Goal: Information Seeking & Learning: Learn about a topic

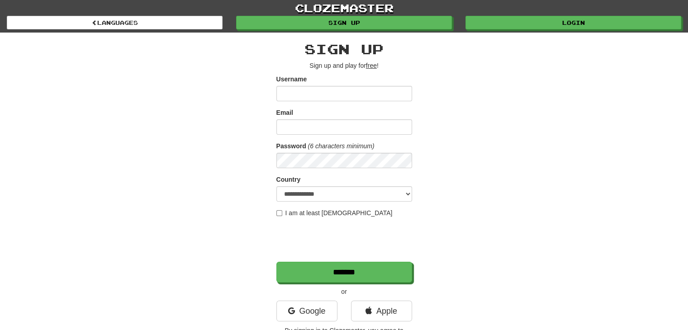
scroll to position [24, 0]
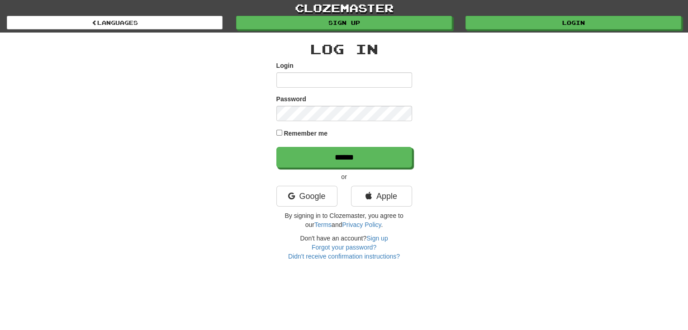
scroll to position [24, 0]
click at [380, 78] on input "Login" at bounding box center [344, 79] width 136 height 15
type input "**********"
click at [276, 147] on input "******" at bounding box center [344, 157] width 136 height 21
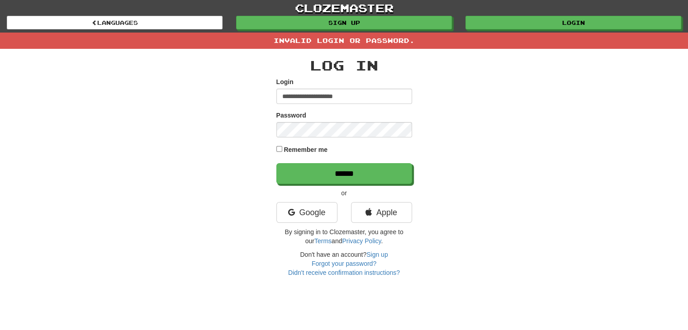
scroll to position [24, 0]
click at [276, 163] on input "******" at bounding box center [344, 173] width 136 height 21
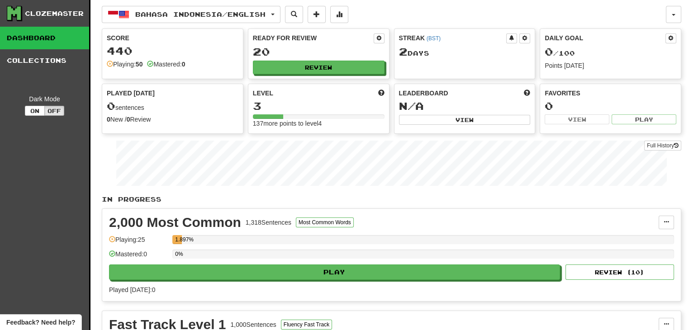
scroll to position [24, 0]
click at [251, 11] on span "Bahasa Indonesia / English" at bounding box center [200, 14] width 130 height 8
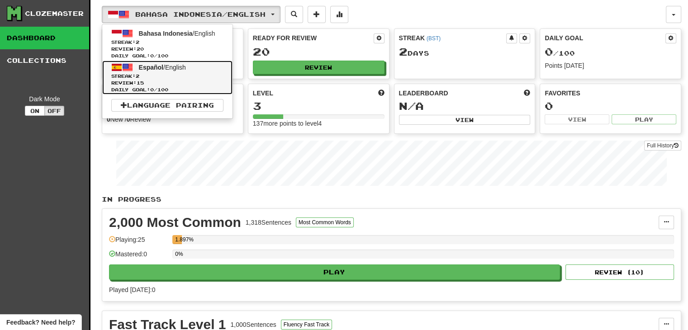
click at [221, 75] on span "Streak: 2" at bounding box center [167, 76] width 112 height 7
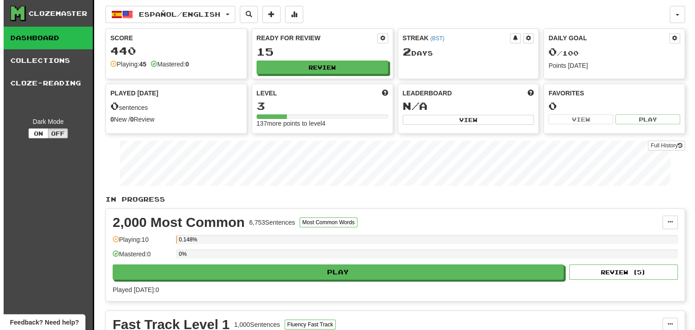
scroll to position [24, 0]
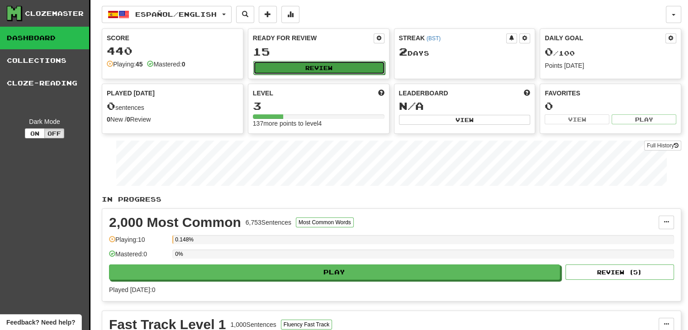
click at [344, 64] on button "Review" at bounding box center [319, 68] width 132 height 14
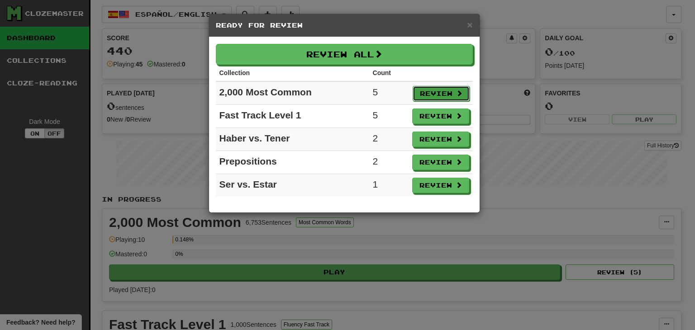
click at [454, 90] on button "Review" at bounding box center [440, 93] width 57 height 15
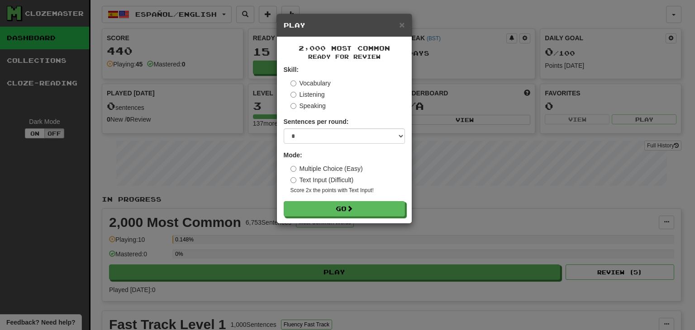
click at [317, 92] on label "Listening" at bounding box center [307, 94] width 34 height 9
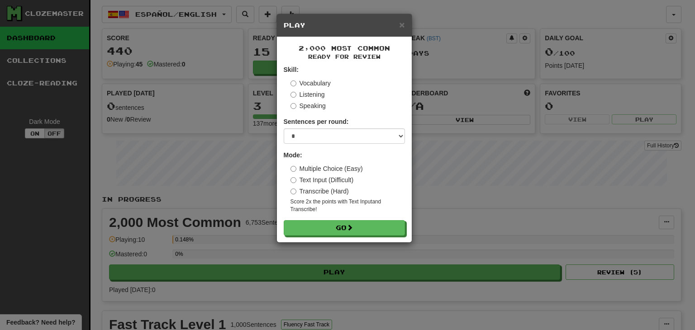
click at [322, 84] on label "Vocabulary" at bounding box center [310, 83] width 40 height 9
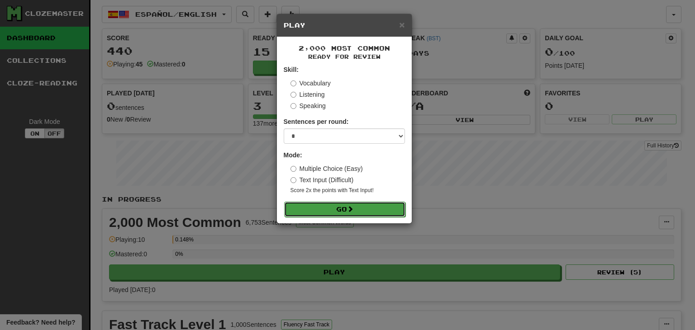
click at [374, 210] on button "Go" at bounding box center [344, 209] width 121 height 15
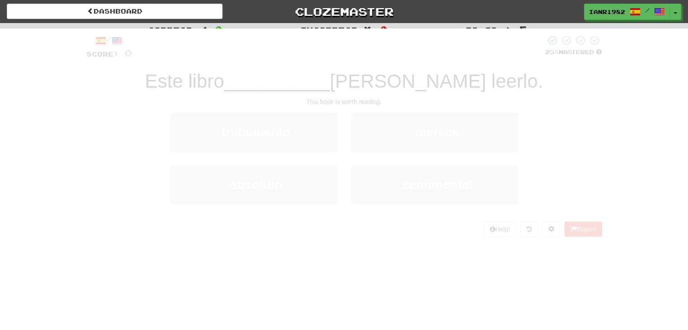
scroll to position [24, 0]
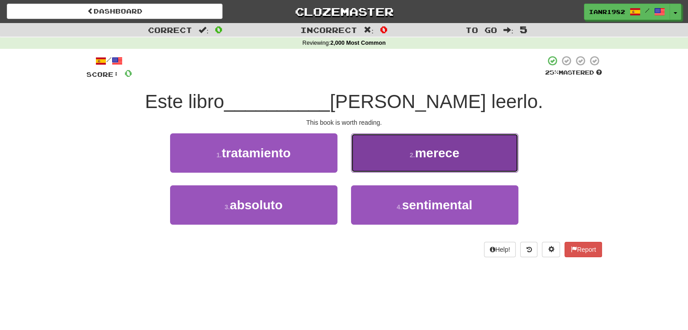
click at [425, 150] on span "merece" at bounding box center [437, 153] width 44 height 14
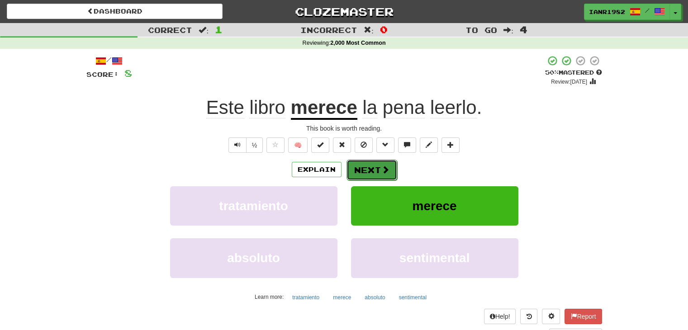
click at [383, 170] on span at bounding box center [385, 170] width 8 height 8
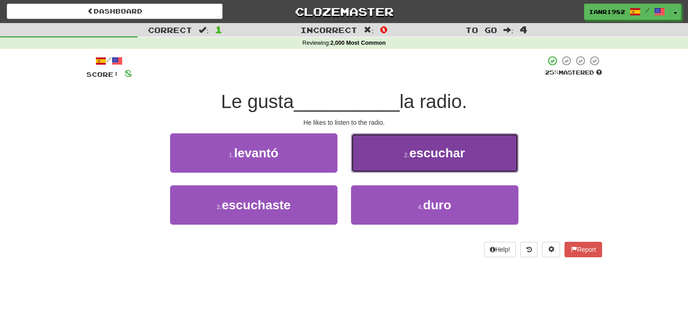
click at [420, 149] on span "escuchar" at bounding box center [437, 153] width 56 height 14
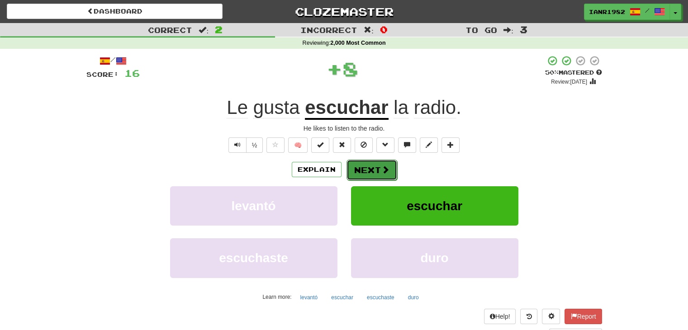
click at [381, 170] on span at bounding box center [385, 170] width 8 height 8
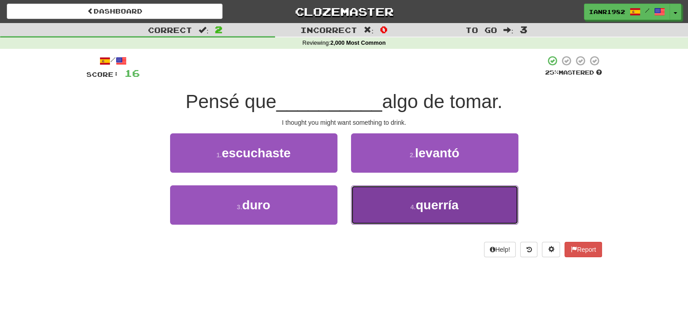
click at [439, 200] on span "querría" at bounding box center [437, 205] width 43 height 14
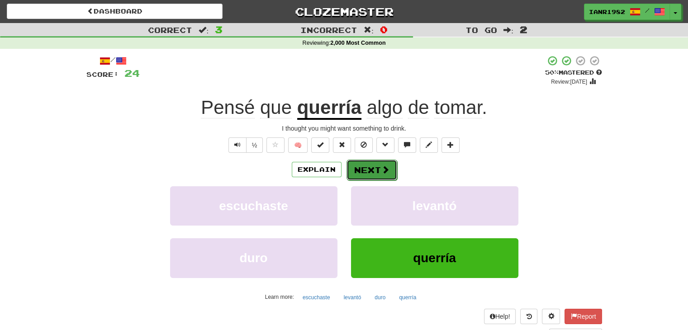
click at [389, 172] on button "Next" at bounding box center [371, 170] width 51 height 21
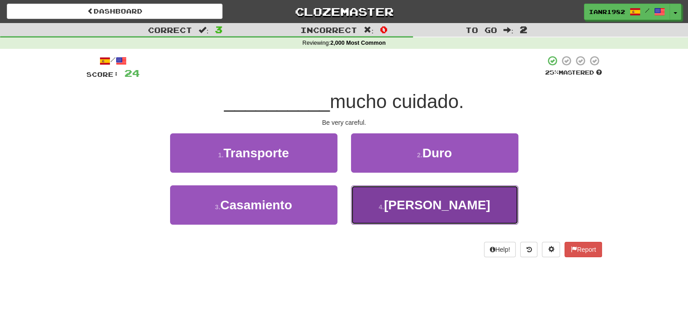
click at [418, 196] on button "4 . Tengan" at bounding box center [434, 204] width 167 height 39
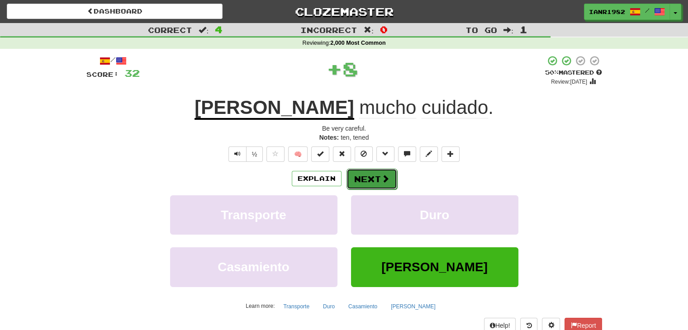
click at [378, 178] on button "Next" at bounding box center [371, 179] width 51 height 21
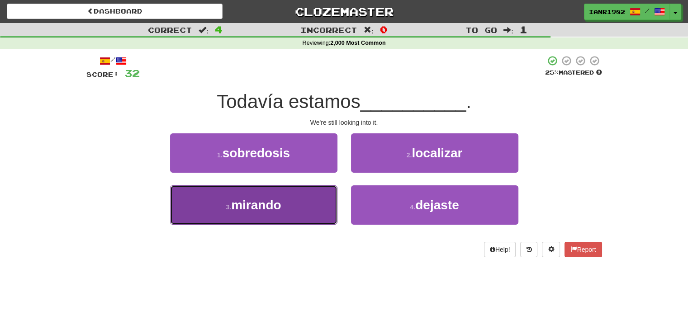
click at [313, 202] on button "3 . mirando" at bounding box center [253, 204] width 167 height 39
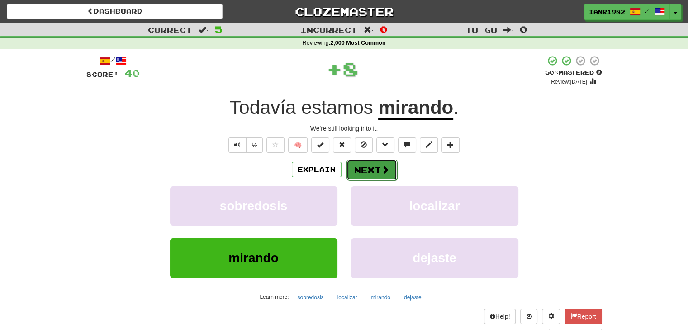
click at [387, 170] on span at bounding box center [385, 170] width 8 height 8
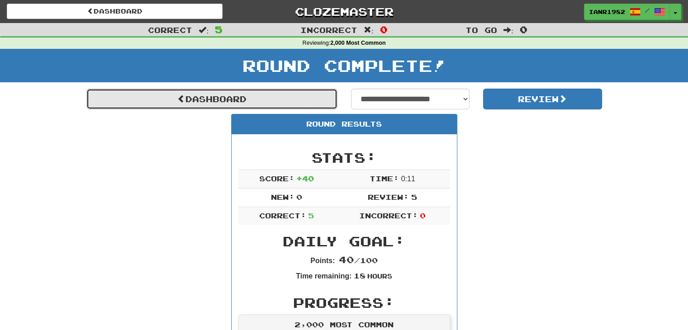
click at [336, 90] on link "Dashboard" at bounding box center [211, 99] width 251 height 21
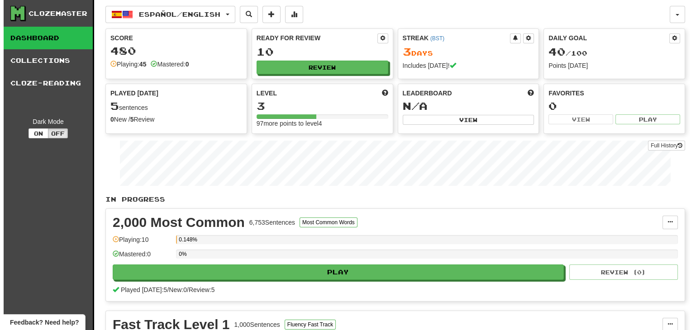
scroll to position [24, 0]
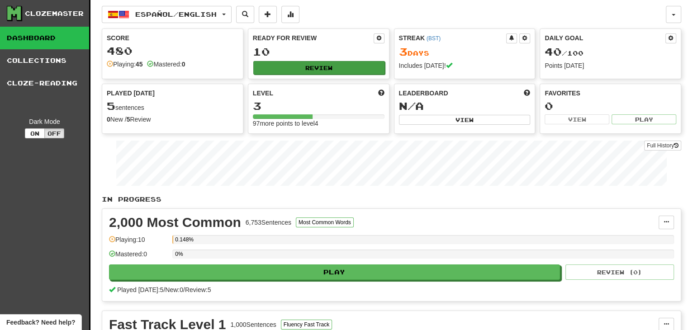
drag, startPoint x: 329, startPoint y: 76, endPoint x: 331, endPoint y: 66, distance: 11.0
click at [330, 73] on div "Ready for Review 10 Review" at bounding box center [318, 54] width 141 height 50
click at [331, 66] on button "Review" at bounding box center [319, 68] width 132 height 14
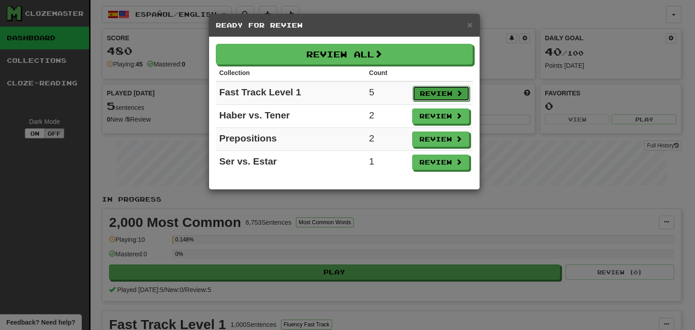
click at [443, 92] on button "Review" at bounding box center [440, 93] width 57 height 15
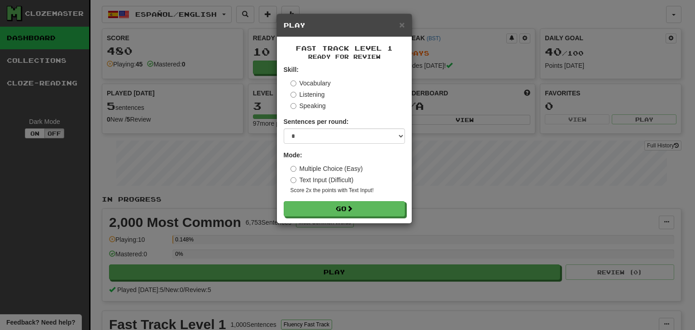
click at [325, 95] on div "Listening" at bounding box center [347, 94] width 114 height 9
click at [314, 91] on label "Listening" at bounding box center [307, 94] width 34 height 9
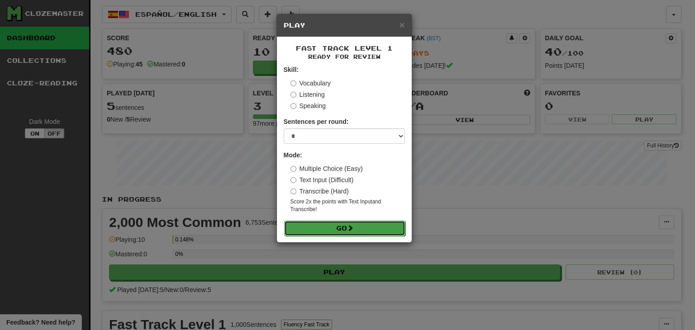
click at [368, 229] on button "Go" at bounding box center [344, 228] width 121 height 15
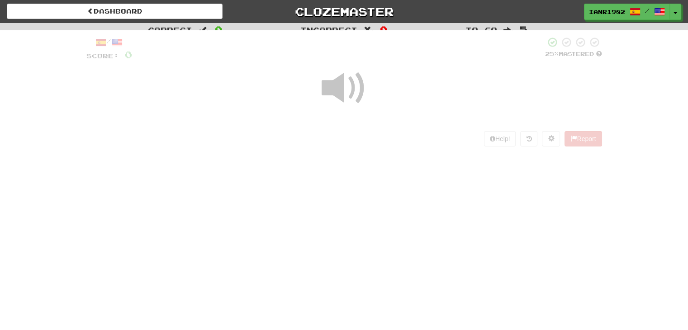
scroll to position [24, 0]
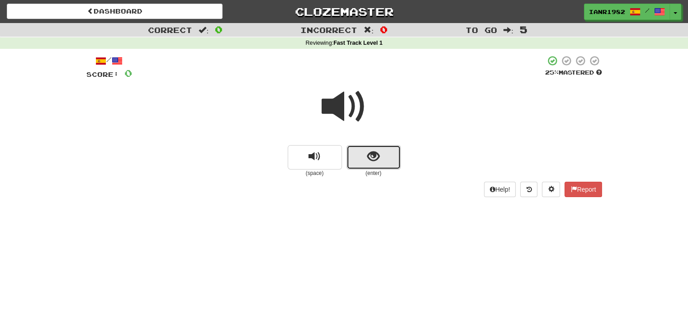
click at [376, 156] on span "show sentence" at bounding box center [373, 157] width 12 height 12
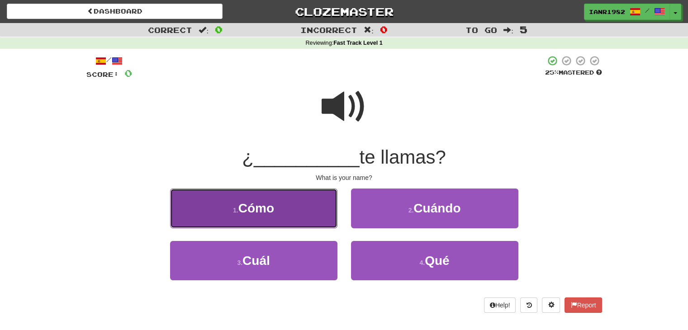
click at [312, 204] on button "1 . Cómo" at bounding box center [253, 208] width 167 height 39
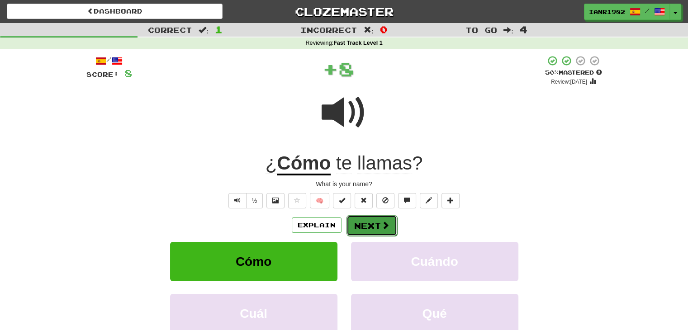
click at [378, 222] on button "Next" at bounding box center [371, 225] width 51 height 21
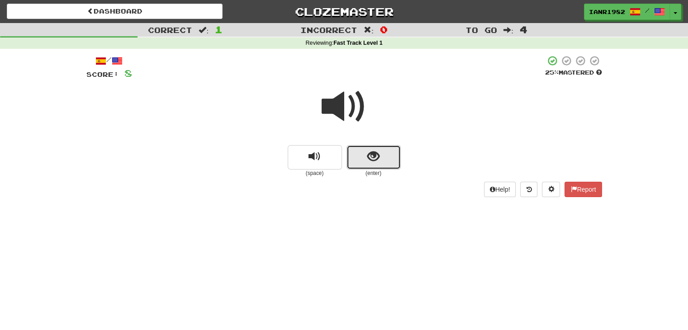
click at [393, 156] on button "show sentence" at bounding box center [373, 157] width 54 height 24
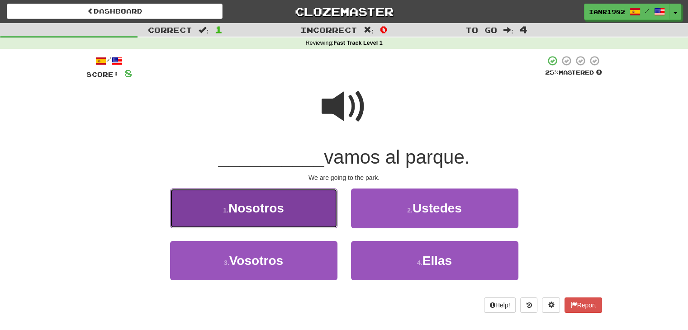
click at [308, 197] on button "1 . Nosotros" at bounding box center [253, 208] width 167 height 39
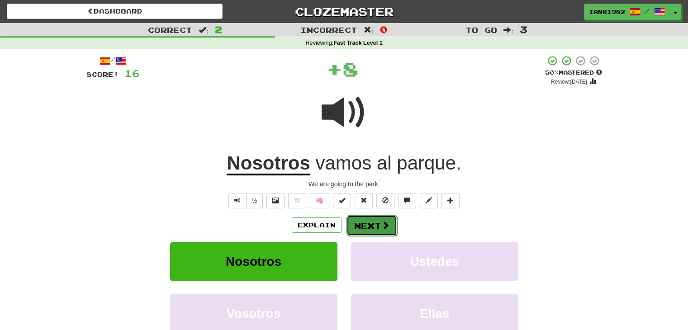
click at [379, 221] on button "Next" at bounding box center [371, 225] width 51 height 21
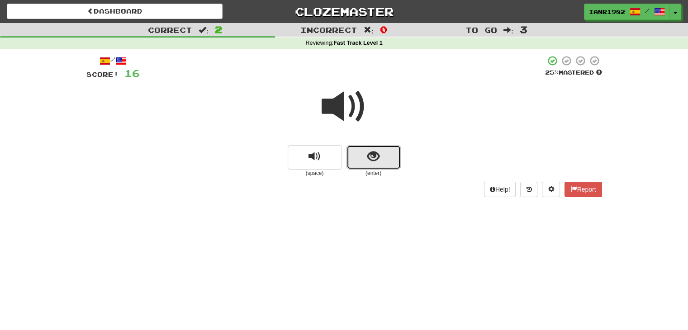
click at [393, 159] on button "show sentence" at bounding box center [373, 157] width 54 height 24
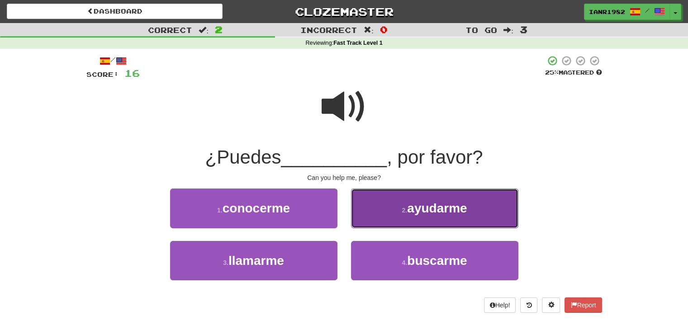
click at [429, 218] on button "2 . ayudarme" at bounding box center [434, 208] width 167 height 39
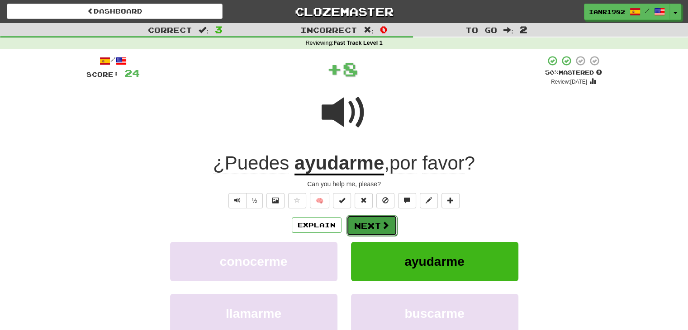
click at [381, 222] on span at bounding box center [385, 225] width 8 height 8
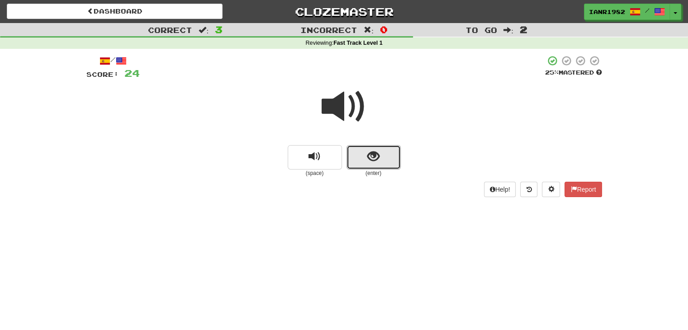
click at [388, 157] on button "show sentence" at bounding box center [373, 157] width 54 height 24
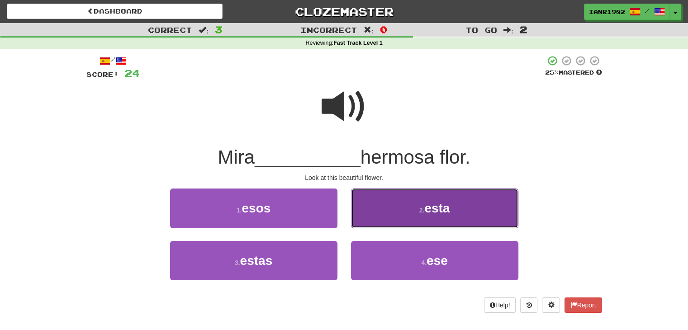
click at [434, 218] on button "2 . esta" at bounding box center [434, 208] width 167 height 39
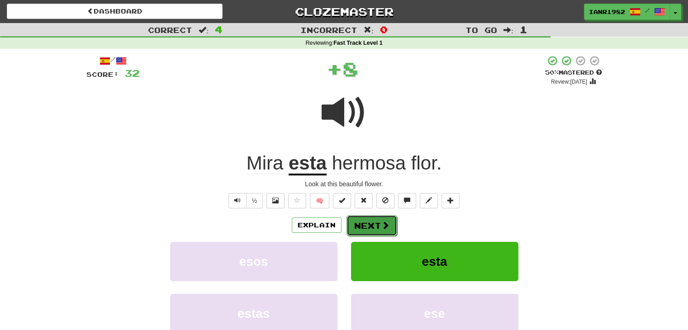
click at [381, 228] on span at bounding box center [385, 225] width 8 height 8
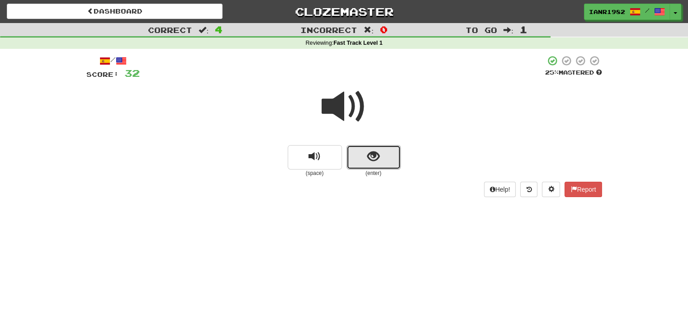
click at [389, 154] on button "show sentence" at bounding box center [373, 157] width 54 height 24
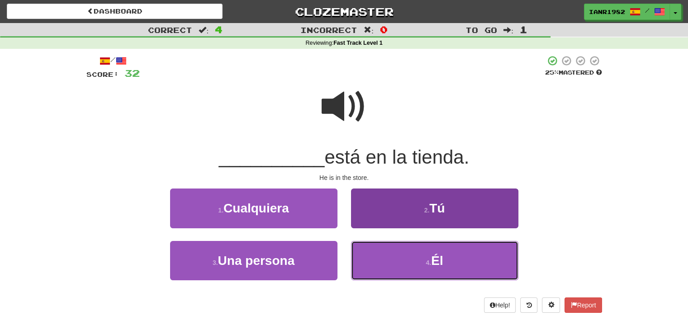
click at [458, 244] on button "4 . Él" at bounding box center [434, 260] width 167 height 39
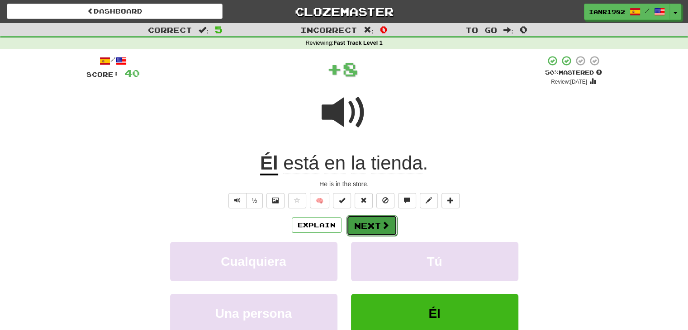
click at [378, 222] on button "Next" at bounding box center [371, 225] width 51 height 21
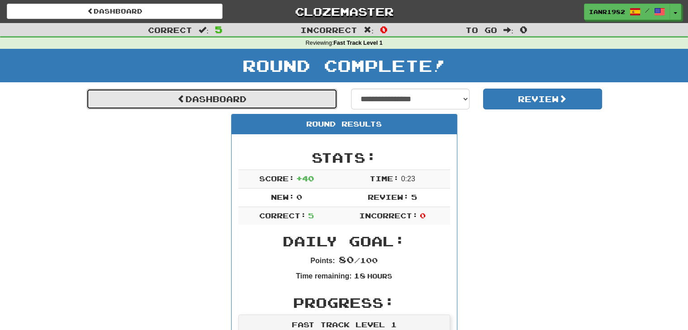
click at [311, 101] on link "Dashboard" at bounding box center [211, 99] width 251 height 21
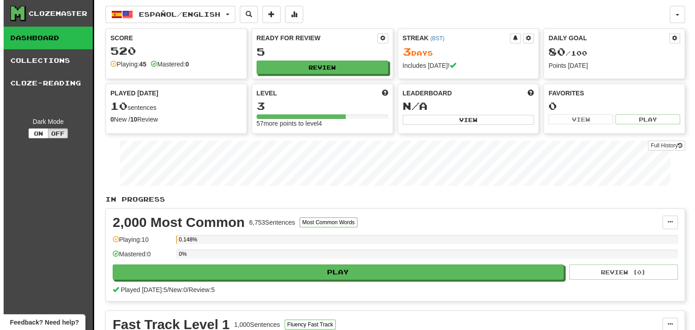
scroll to position [24, 0]
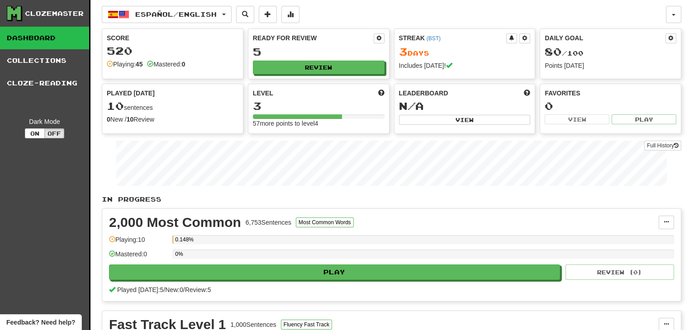
click at [365, 58] on div "Ready for Review 5 Review" at bounding box center [318, 54] width 141 height 50
click at [364, 61] on button "Review" at bounding box center [319, 68] width 132 height 14
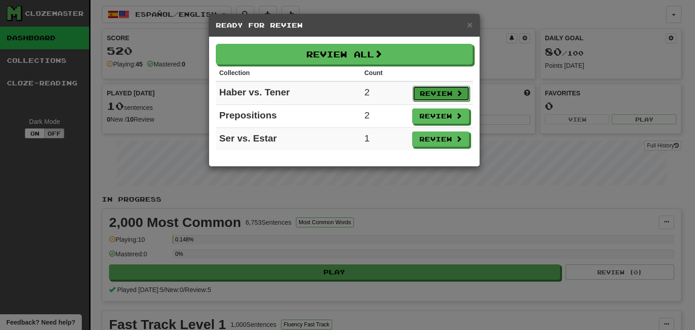
click at [443, 96] on button "Review" at bounding box center [440, 93] width 57 height 15
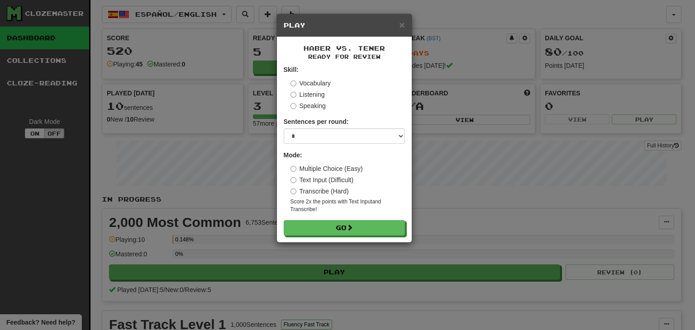
type textarea "*****"
click at [317, 87] on div "Vocabulary Listening Speaking" at bounding box center [347, 95] width 114 height 32
click at [318, 83] on label "Vocabulary" at bounding box center [310, 83] width 40 height 9
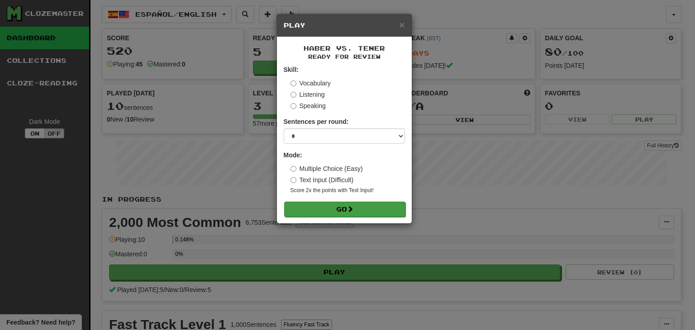
click at [385, 218] on div "Haber vs. Tener Ready for Review Skill: Vocabulary Listening Speaking Sentences…" at bounding box center [344, 130] width 135 height 186
click at [385, 213] on button "Go" at bounding box center [344, 209] width 121 height 15
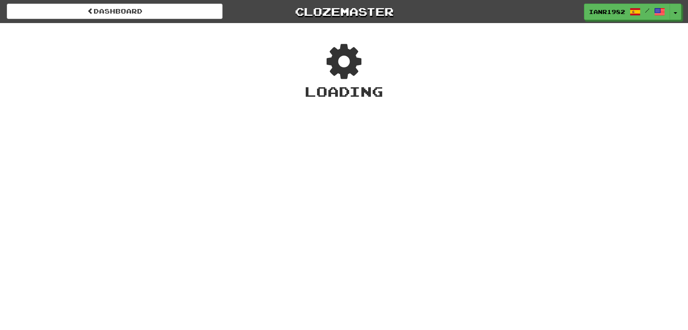
scroll to position [24, 0]
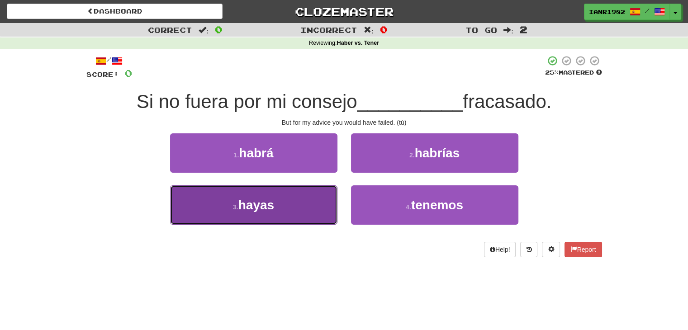
click at [282, 194] on button "3 . hayas" at bounding box center [253, 204] width 167 height 39
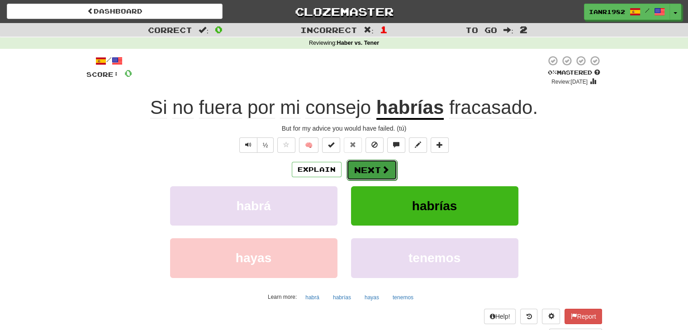
click at [378, 171] on button "Next" at bounding box center [371, 170] width 51 height 21
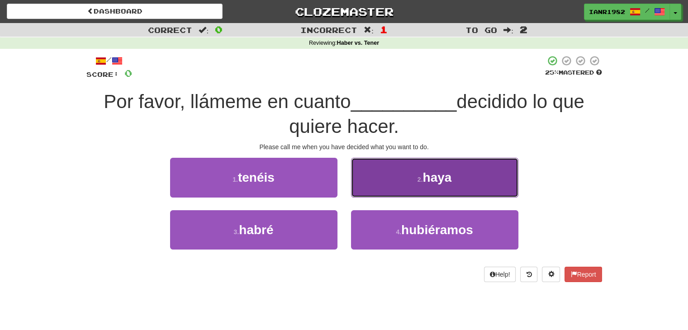
click at [423, 165] on button "2 . haya" at bounding box center [434, 177] width 167 height 39
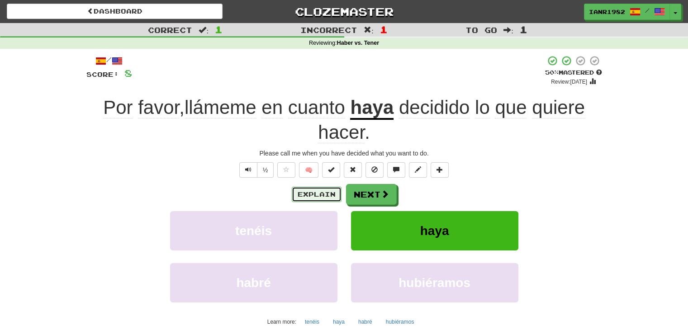
click at [320, 195] on button "Explain" at bounding box center [317, 194] width 50 height 15
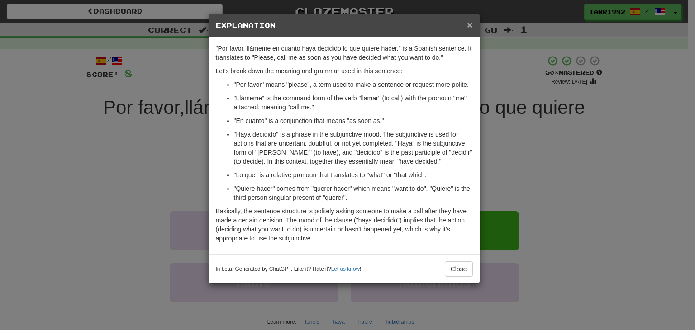
click at [471, 25] on span "×" at bounding box center [469, 24] width 5 height 10
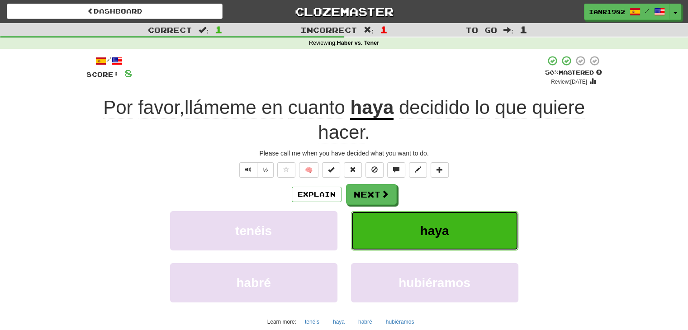
drag, startPoint x: 375, startPoint y: 219, endPoint x: 374, endPoint y: 213, distance: 6.4
click at [374, 213] on button "haya" at bounding box center [434, 230] width 167 height 39
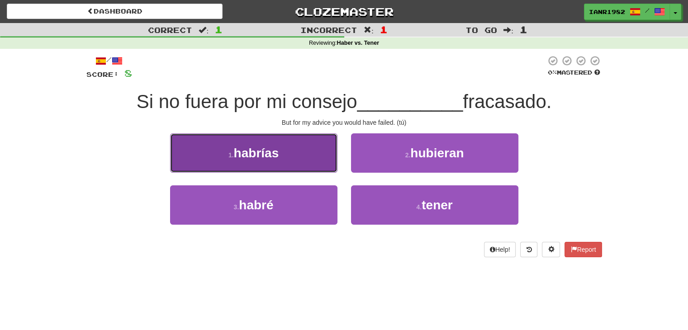
click at [310, 161] on button "1 . habrías" at bounding box center [253, 152] width 167 height 39
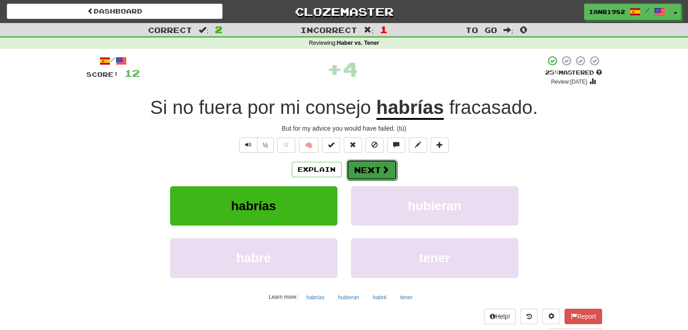
click at [383, 174] on span at bounding box center [385, 170] width 8 height 8
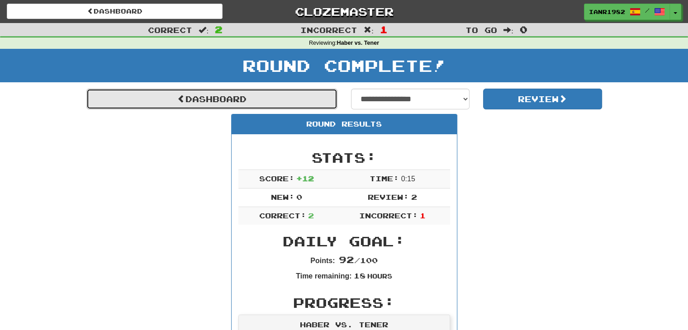
click at [300, 101] on link "Dashboard" at bounding box center [211, 99] width 251 height 21
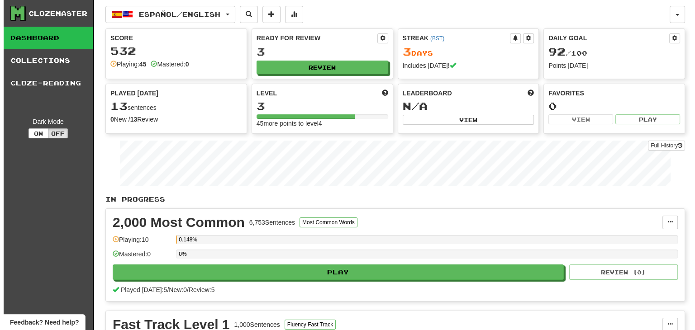
scroll to position [24, 0]
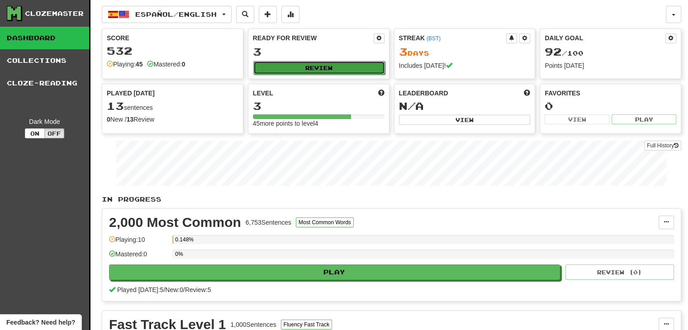
click at [322, 71] on button "Review" at bounding box center [319, 68] width 132 height 14
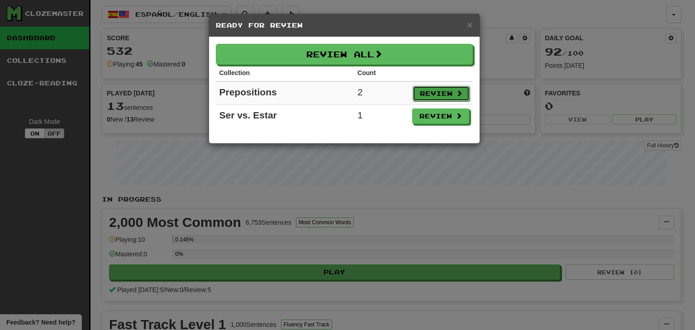
click at [456, 93] on span at bounding box center [459, 93] width 6 height 6
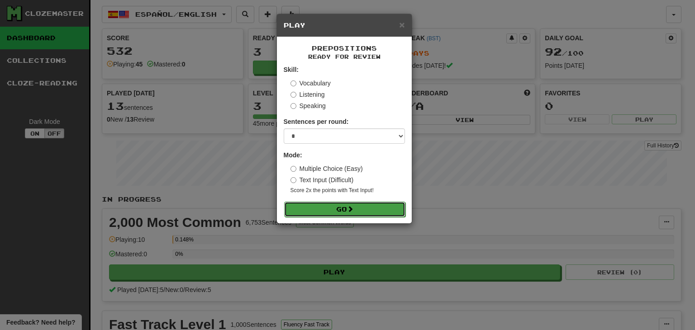
click at [385, 207] on button "Go" at bounding box center [344, 209] width 121 height 15
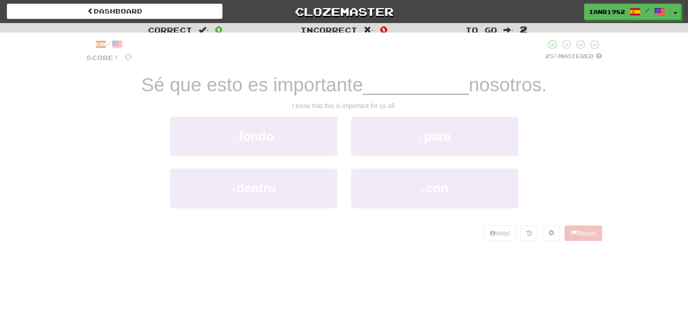
scroll to position [24, 0]
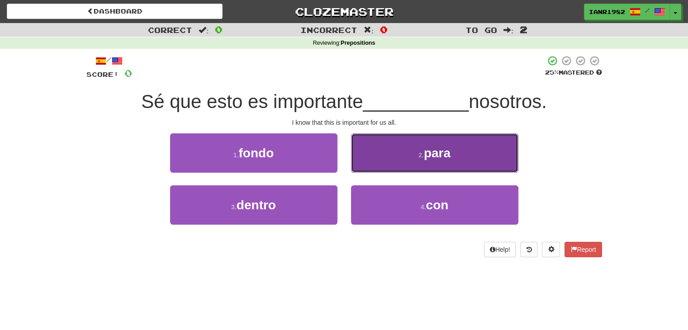
click at [459, 154] on button "2 . para" at bounding box center [434, 152] width 167 height 39
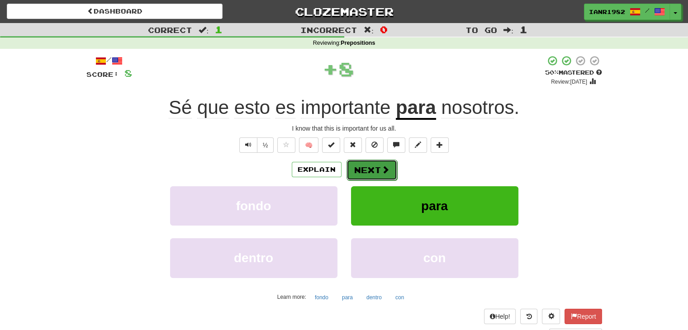
click at [382, 170] on span at bounding box center [385, 170] width 8 height 8
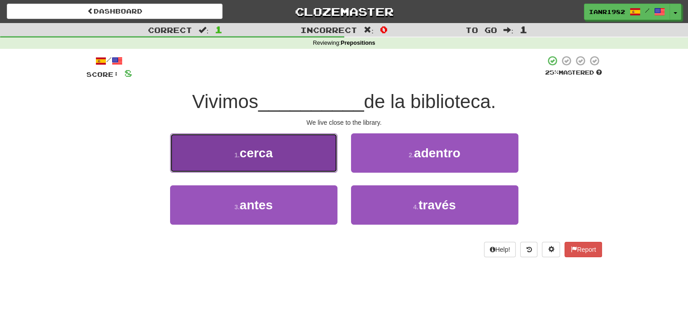
click at [292, 144] on button "1 . cerca" at bounding box center [253, 152] width 167 height 39
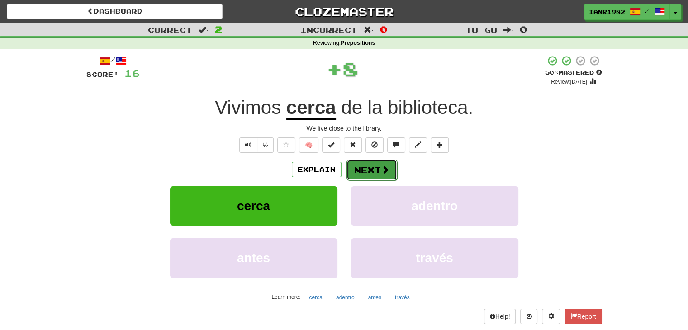
click at [384, 168] on span at bounding box center [385, 170] width 8 height 8
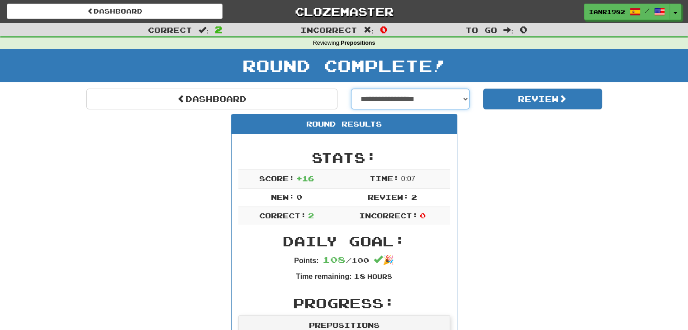
click at [431, 104] on select "**********" at bounding box center [410, 99] width 119 height 21
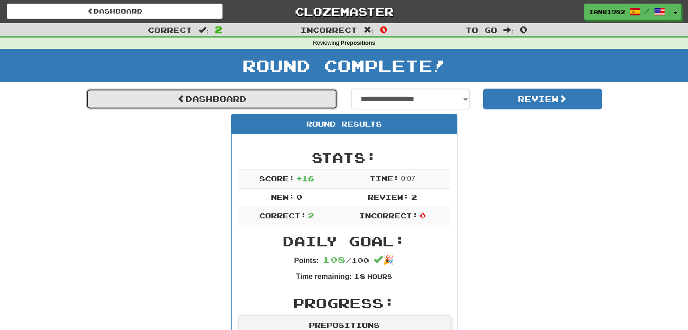
click at [304, 98] on link "Dashboard" at bounding box center [211, 99] width 251 height 21
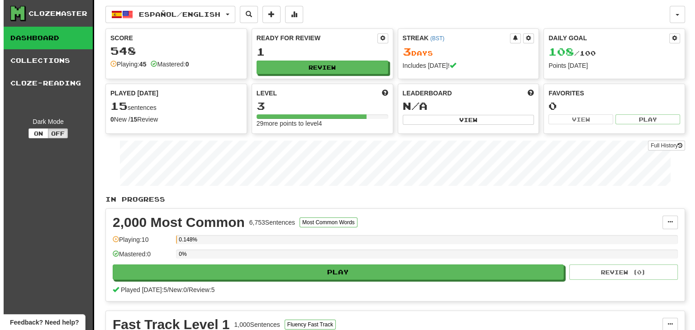
scroll to position [24, 0]
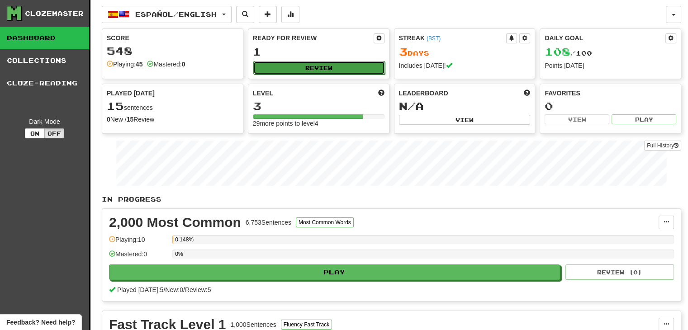
click at [331, 68] on button "Review" at bounding box center [319, 68] width 132 height 14
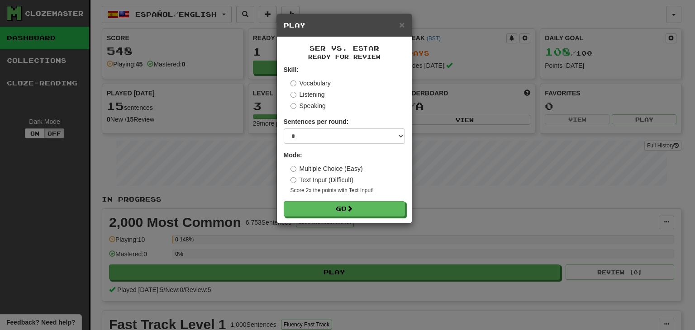
click at [323, 94] on label "Listening" at bounding box center [307, 94] width 34 height 9
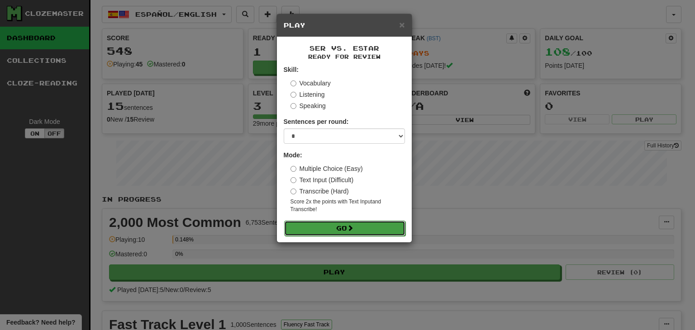
click at [382, 227] on button "Go" at bounding box center [344, 228] width 121 height 15
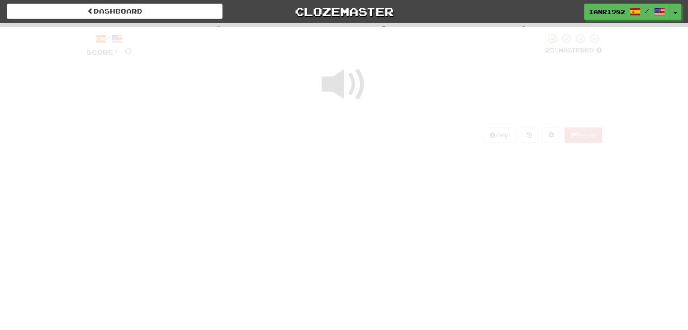
scroll to position [24, 0]
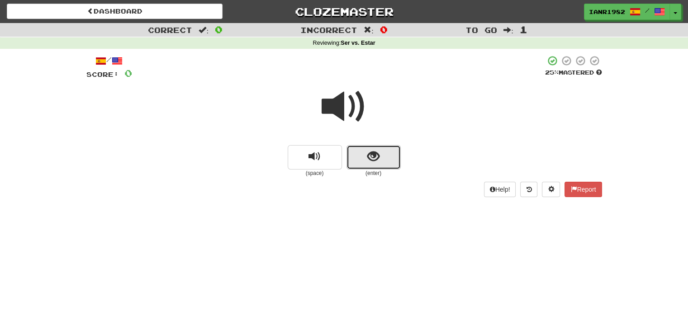
click at [396, 153] on button "show sentence" at bounding box center [373, 157] width 54 height 24
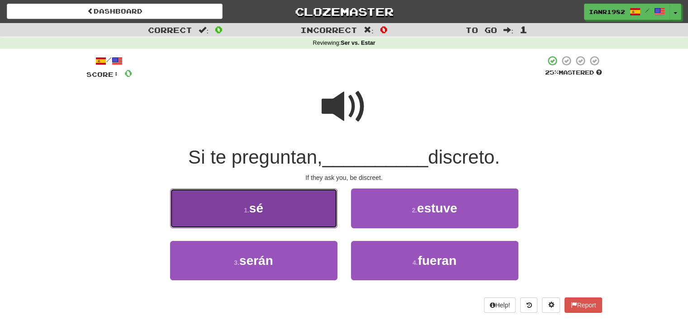
click at [280, 209] on button "1 . sé" at bounding box center [253, 208] width 167 height 39
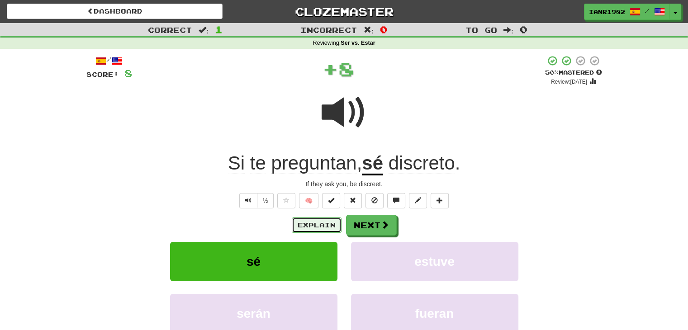
click at [328, 226] on button "Explain" at bounding box center [317, 225] width 50 height 15
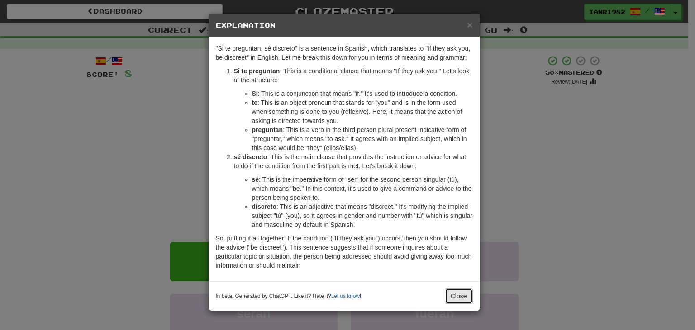
click at [463, 292] on button "Close" at bounding box center [459, 296] width 28 height 15
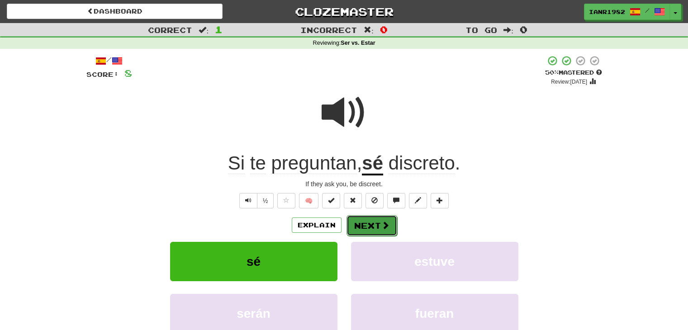
click at [373, 227] on button "Next" at bounding box center [371, 225] width 51 height 21
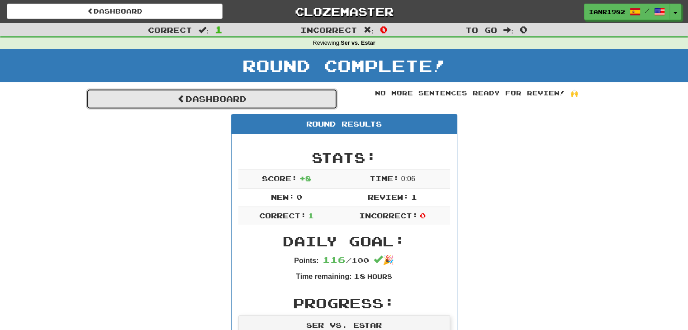
click at [290, 109] on link "Dashboard" at bounding box center [211, 99] width 251 height 21
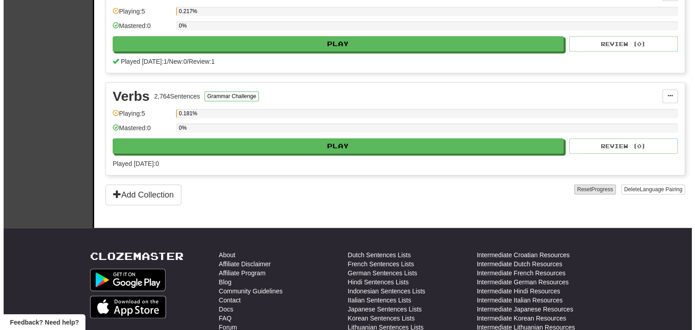
scroll to position [735, 0]
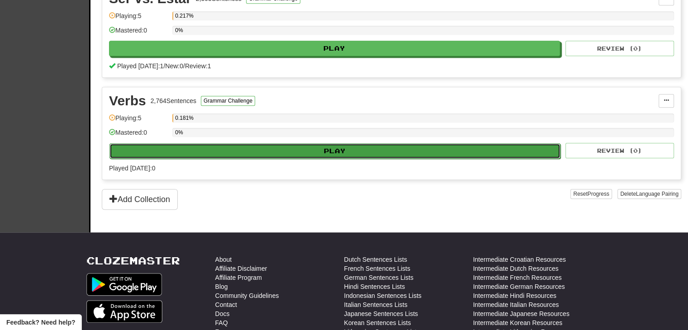
click at [402, 143] on button "Play" at bounding box center [334, 150] width 451 height 15
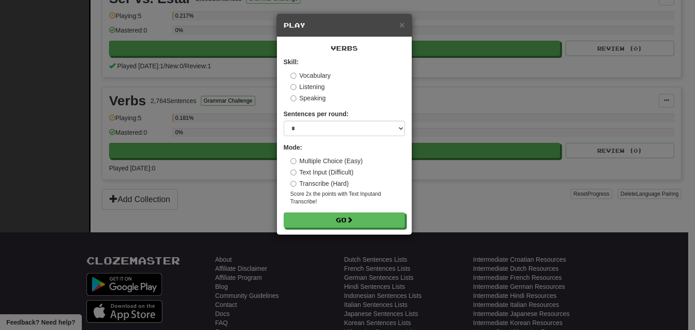
click at [315, 75] on label "Vocabulary" at bounding box center [310, 75] width 40 height 9
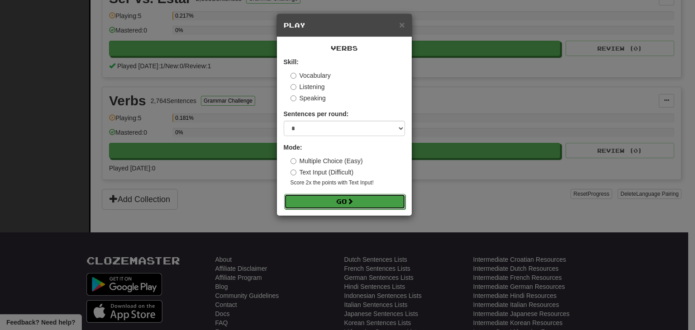
click at [365, 198] on button "Go" at bounding box center [344, 201] width 121 height 15
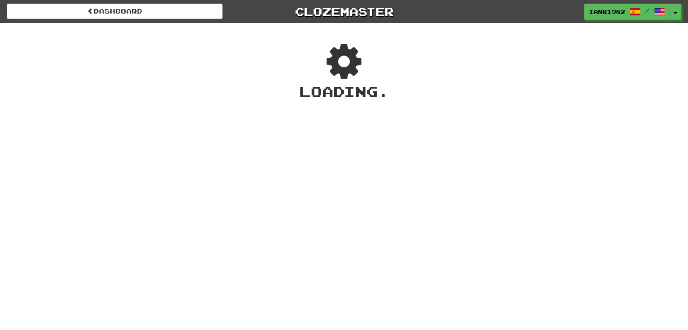
scroll to position [24, 0]
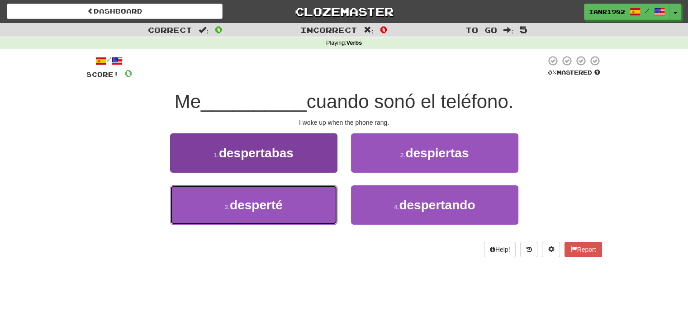
click at [278, 205] on span "desperté" at bounding box center [256, 205] width 53 height 14
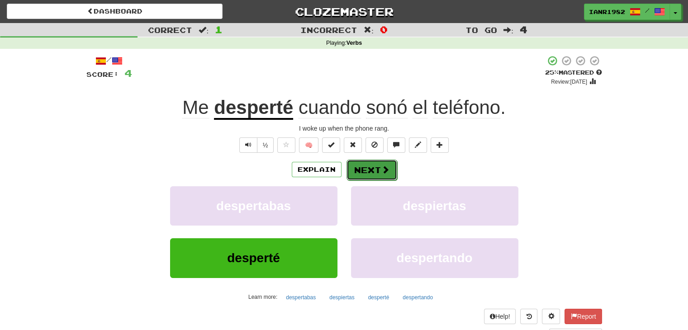
click at [374, 173] on button "Next" at bounding box center [371, 170] width 51 height 21
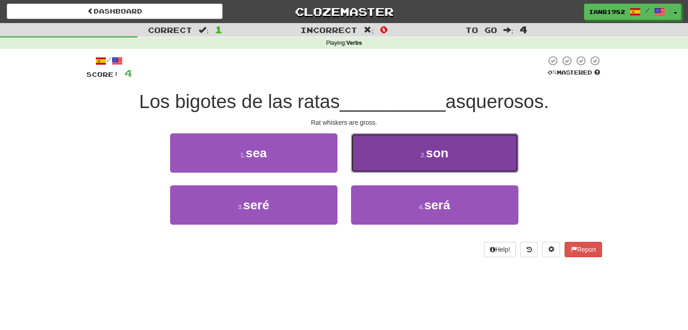
click at [484, 154] on button "2 . son" at bounding box center [434, 152] width 167 height 39
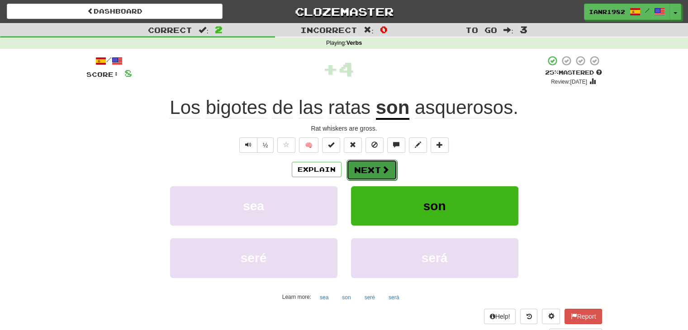
click at [388, 170] on span at bounding box center [385, 170] width 8 height 8
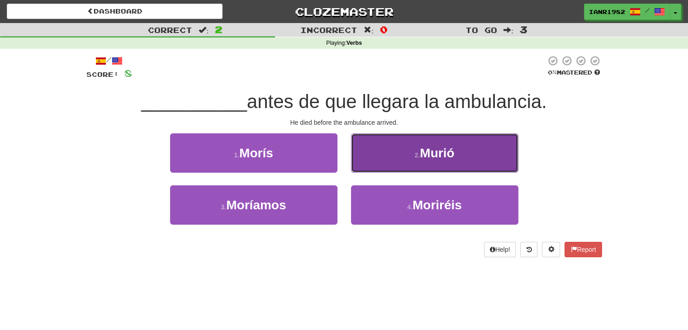
click at [464, 148] on button "2 . Murió" at bounding box center [434, 152] width 167 height 39
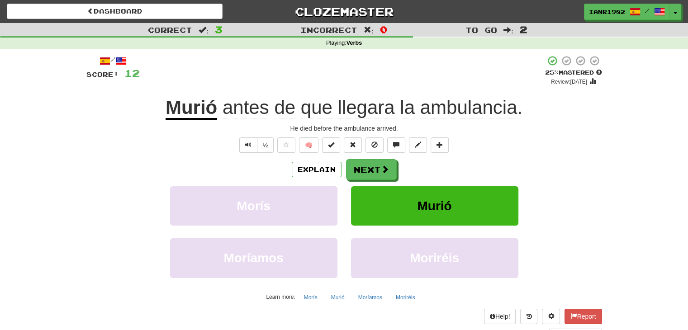
click at [397, 169] on div "Explain Next" at bounding box center [344, 169] width 516 height 21
click at [382, 169] on span at bounding box center [385, 170] width 8 height 8
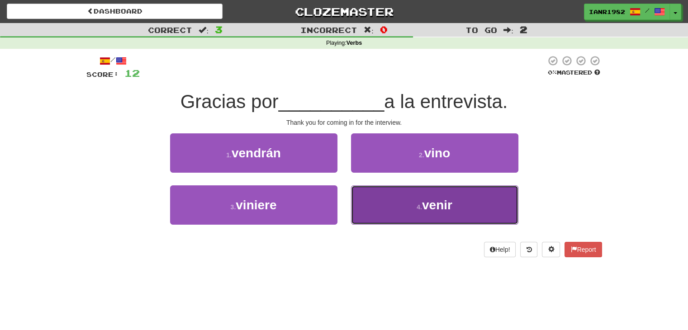
click at [464, 201] on button "4 . venir" at bounding box center [434, 204] width 167 height 39
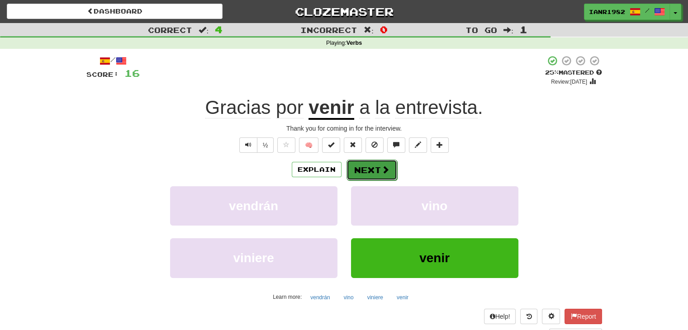
click at [376, 171] on button "Next" at bounding box center [371, 170] width 51 height 21
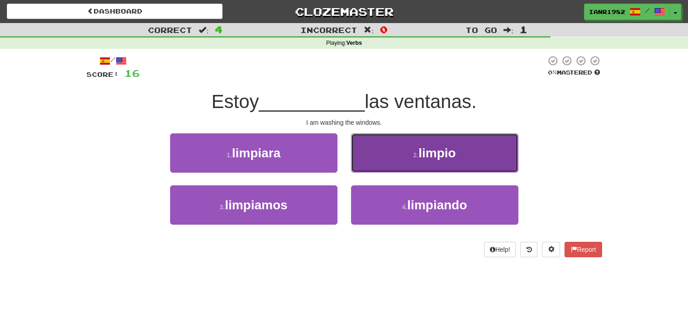
click at [440, 154] on span "limpio" at bounding box center [436, 153] width 37 height 14
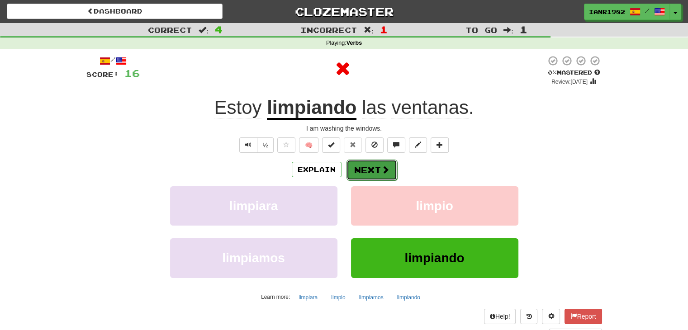
click at [363, 170] on button "Next" at bounding box center [371, 170] width 51 height 21
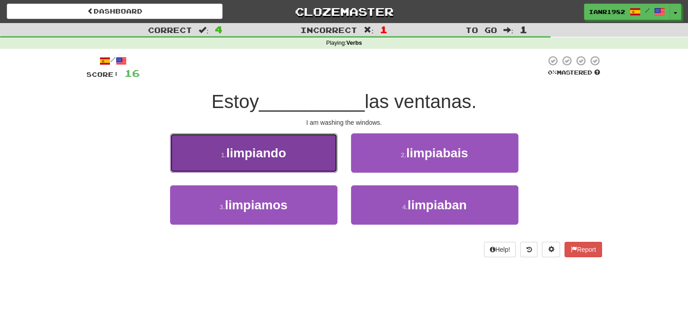
click at [300, 160] on button "1 . limpiando" at bounding box center [253, 152] width 167 height 39
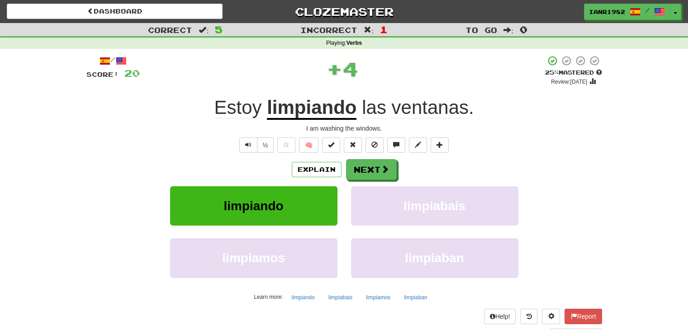
click at [376, 182] on div "Explain Next limpiando limpiabais limpiamos limpiaban Learn more: limpiando lim…" at bounding box center [344, 231] width 516 height 145
click at [374, 172] on button "Next" at bounding box center [371, 170] width 51 height 21
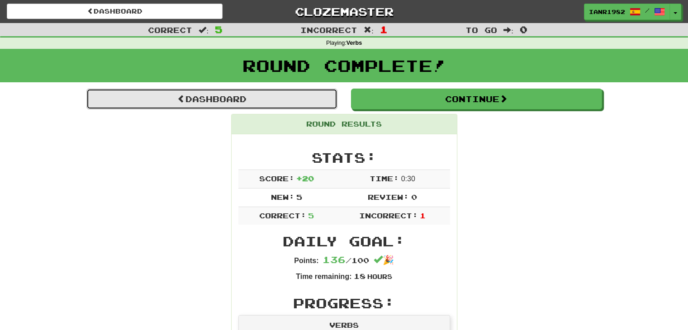
click at [329, 101] on link "Dashboard" at bounding box center [211, 99] width 251 height 21
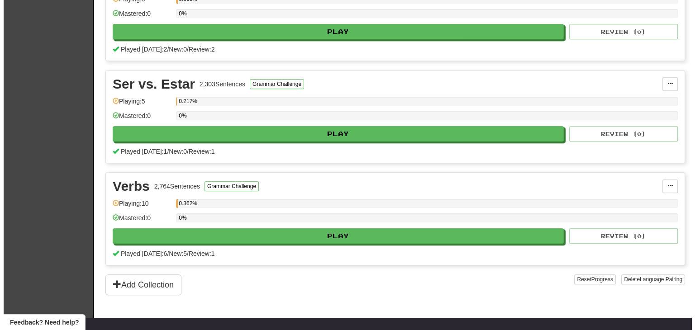
scroll to position [648, 0]
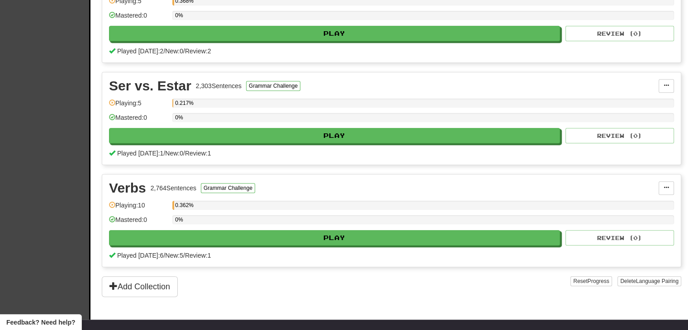
drag, startPoint x: 694, startPoint y: 69, endPoint x: 694, endPoint y: 230, distance: 161.0
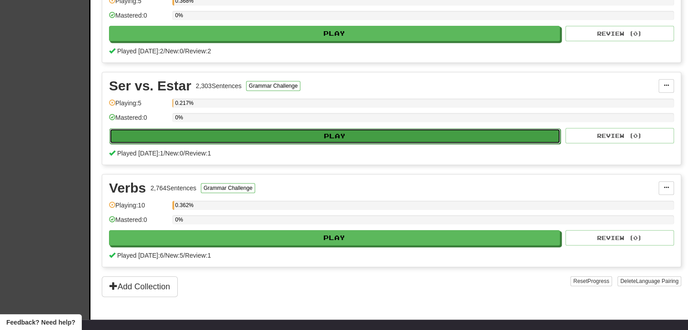
click at [398, 136] on button "Play" at bounding box center [334, 135] width 451 height 15
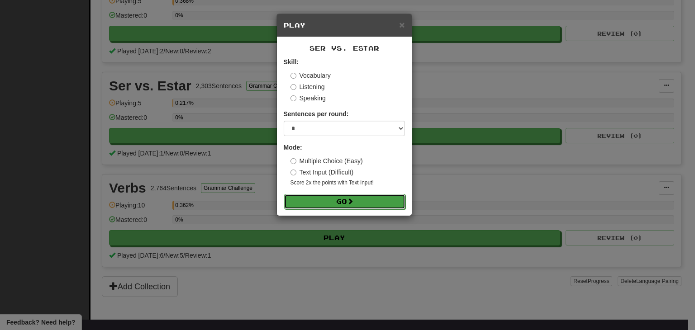
click at [362, 200] on button "Go" at bounding box center [344, 201] width 121 height 15
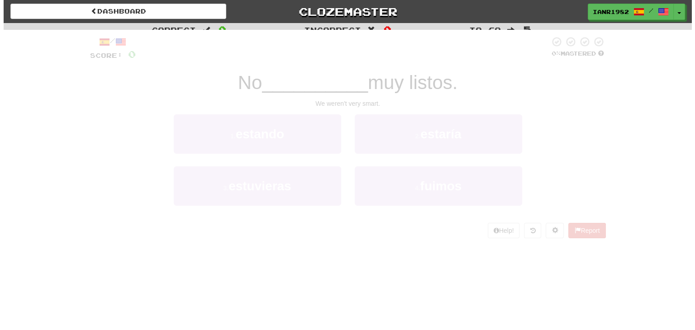
scroll to position [24, 0]
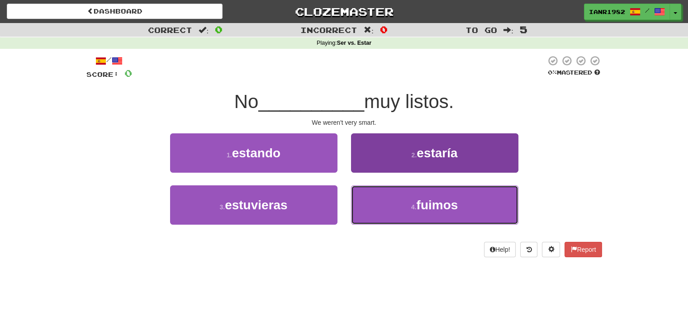
click at [433, 202] on span "fuimos" at bounding box center [437, 205] width 42 height 14
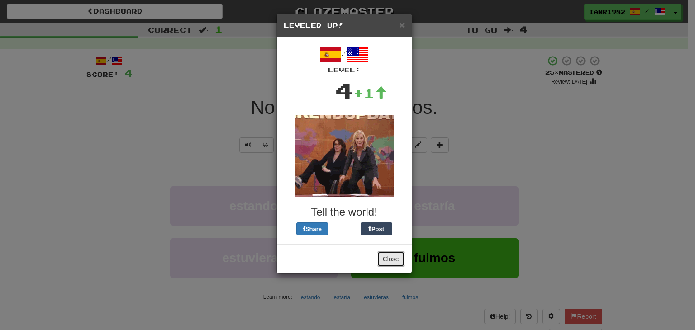
click at [395, 257] on button "Close" at bounding box center [391, 258] width 28 height 15
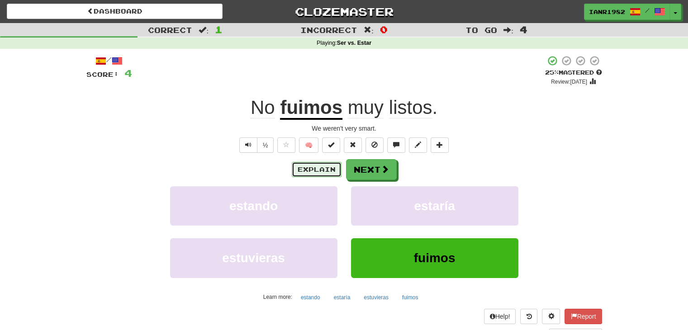
click at [322, 171] on button "Explain" at bounding box center [317, 169] width 50 height 15
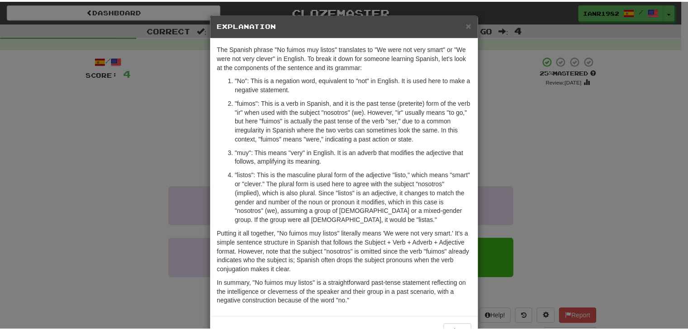
scroll to position [30, 0]
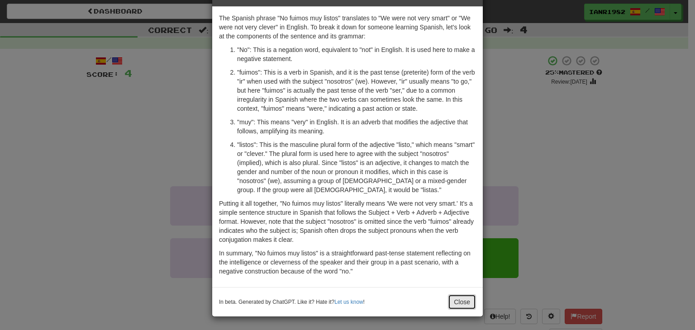
click at [463, 299] on button "Close" at bounding box center [462, 301] width 28 height 15
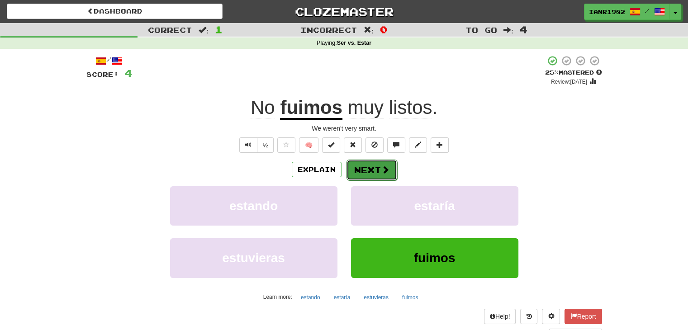
click at [376, 161] on button "Next" at bounding box center [371, 170] width 51 height 21
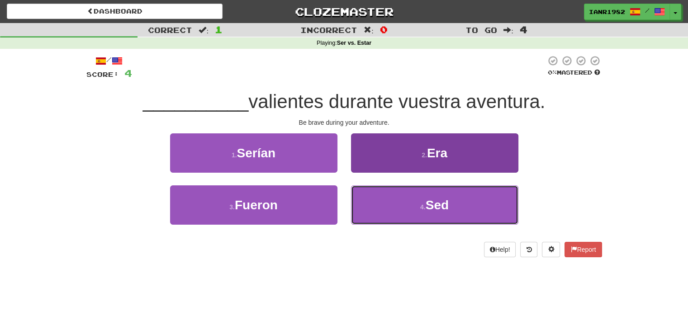
click at [435, 198] on span "Sed" at bounding box center [437, 205] width 23 height 14
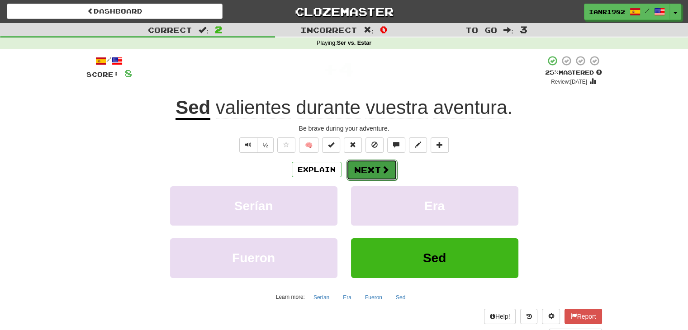
click at [376, 171] on button "Next" at bounding box center [371, 170] width 51 height 21
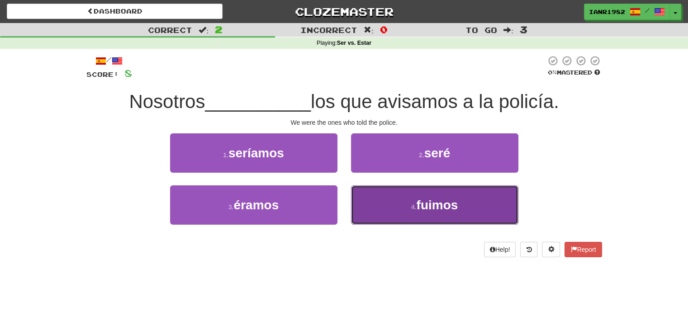
click at [394, 203] on button "4 . fuimos" at bounding box center [434, 204] width 167 height 39
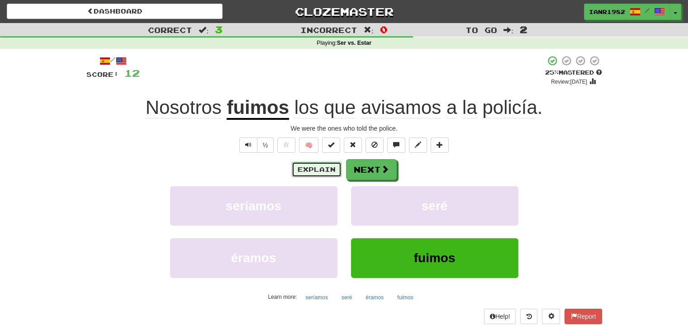
click at [323, 173] on button "Explain" at bounding box center [317, 169] width 50 height 15
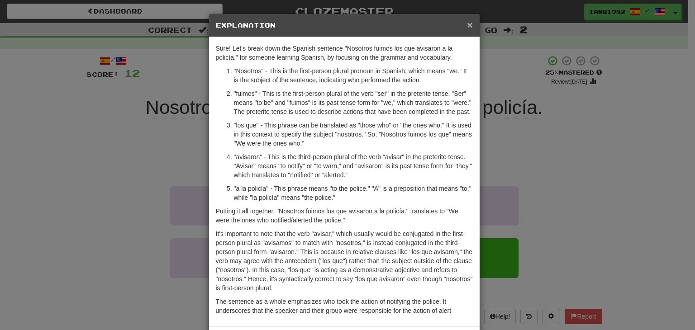
drag, startPoint x: 466, startPoint y: 26, endPoint x: 442, endPoint y: 75, distance: 54.4
click at [467, 26] on span "×" at bounding box center [469, 24] width 5 height 10
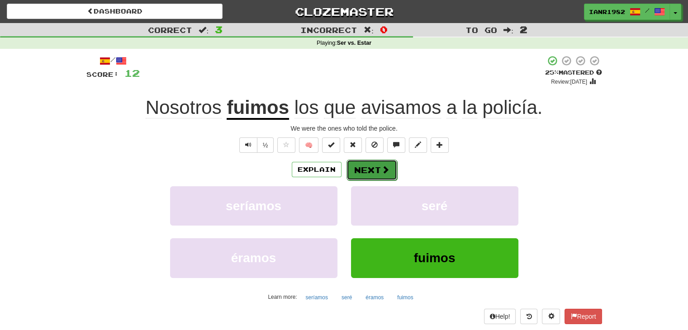
click at [393, 178] on button "Next" at bounding box center [371, 170] width 51 height 21
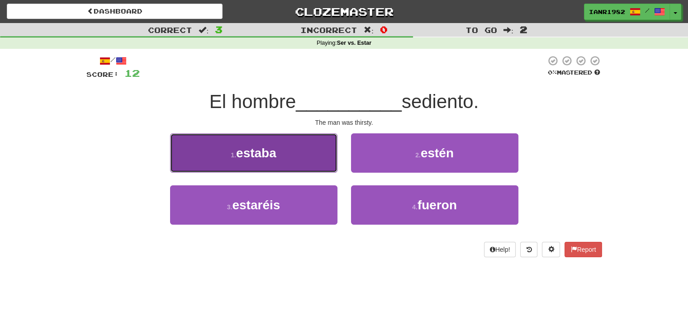
click at [299, 160] on button "1 . estaba" at bounding box center [253, 152] width 167 height 39
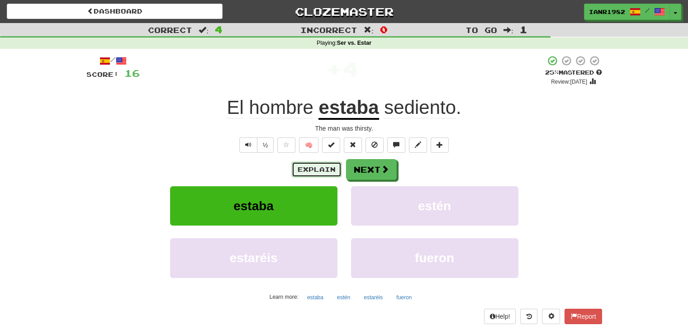
click at [331, 170] on button "Explain" at bounding box center [317, 169] width 50 height 15
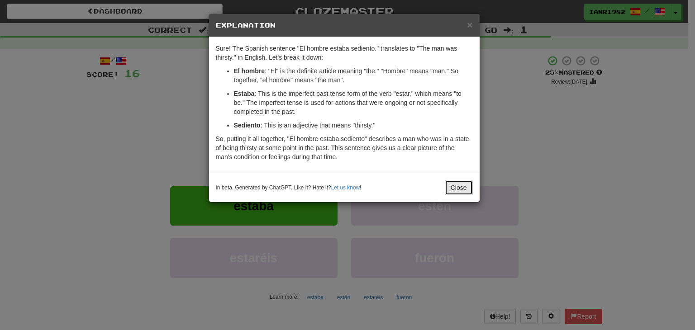
click at [456, 183] on button "Close" at bounding box center [459, 187] width 28 height 15
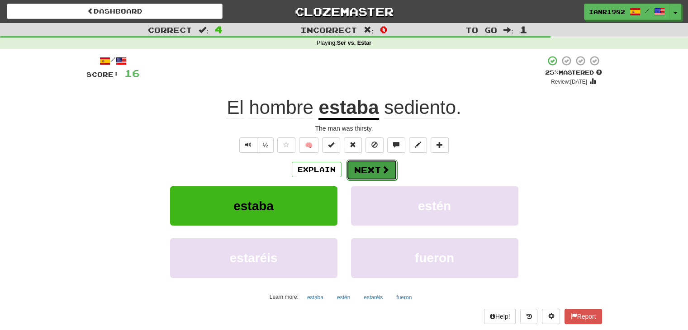
click at [391, 178] on button "Next" at bounding box center [371, 170] width 51 height 21
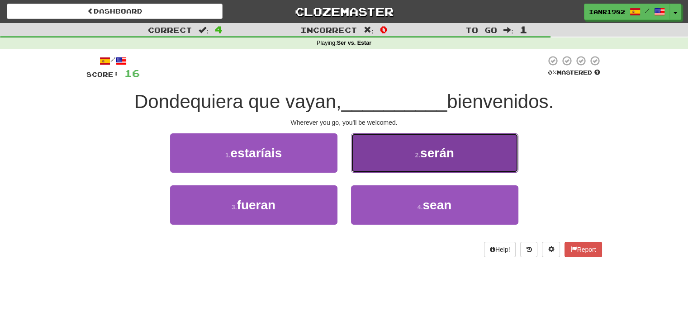
click at [445, 150] on span "serán" at bounding box center [437, 153] width 34 height 14
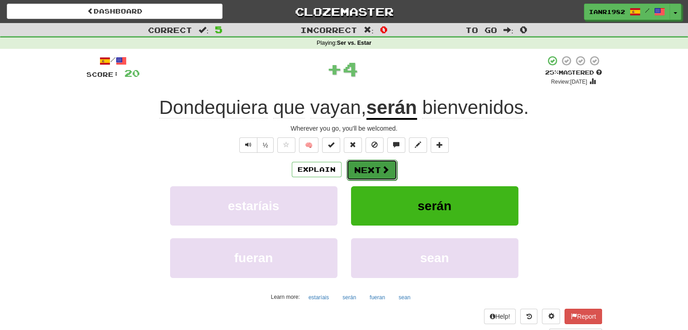
click at [386, 170] on span at bounding box center [385, 170] width 8 height 8
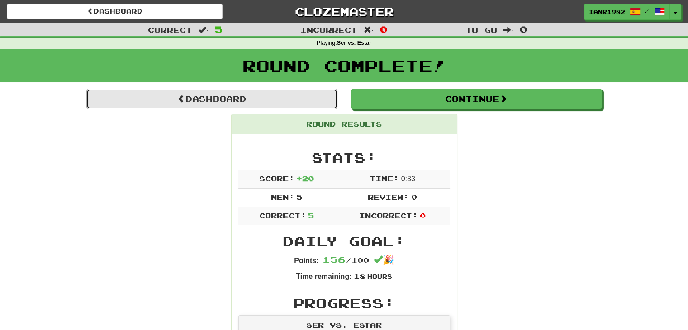
click at [321, 103] on link "Dashboard" at bounding box center [211, 99] width 251 height 21
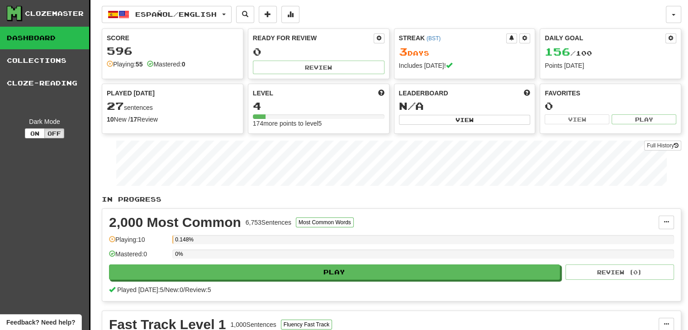
scroll to position [24, 0]
